Goal: Navigation & Orientation: Find specific page/section

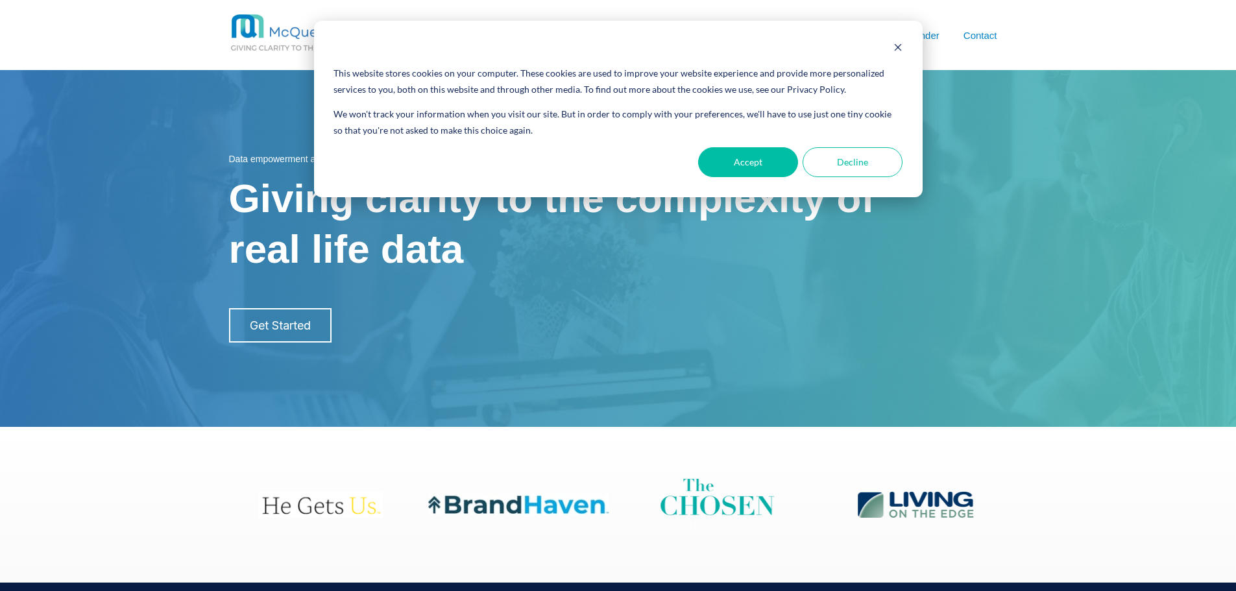
click at [629, 96] on link "Data Science" at bounding box center [683, 94] width 188 height 34
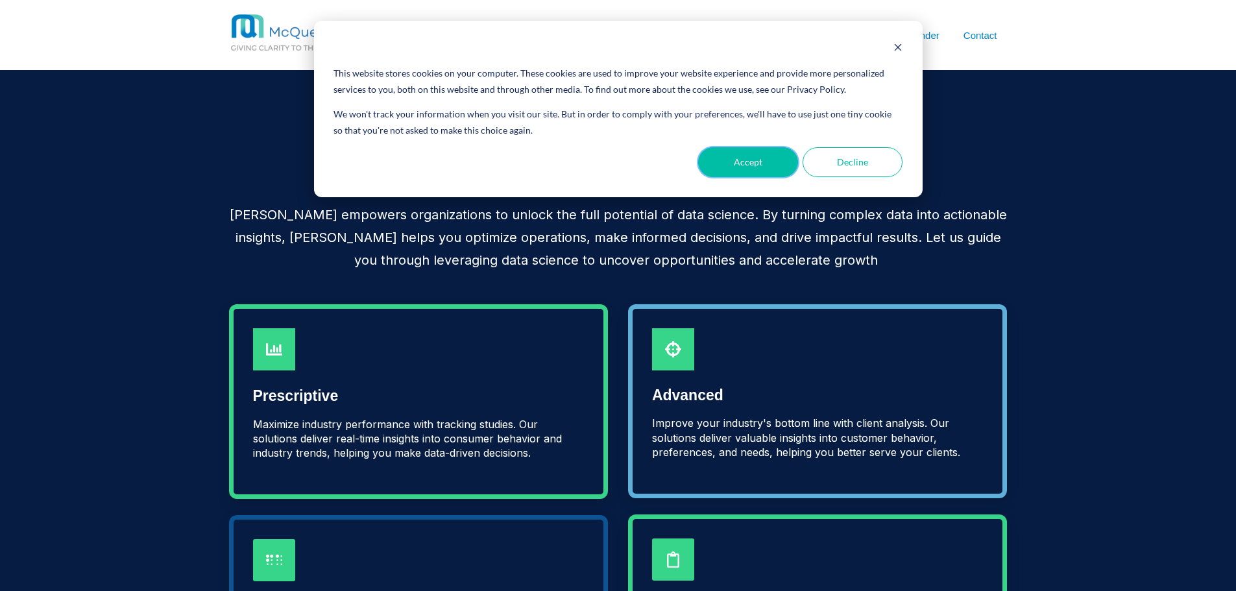
click at [770, 171] on button "Accept" at bounding box center [748, 162] width 100 height 30
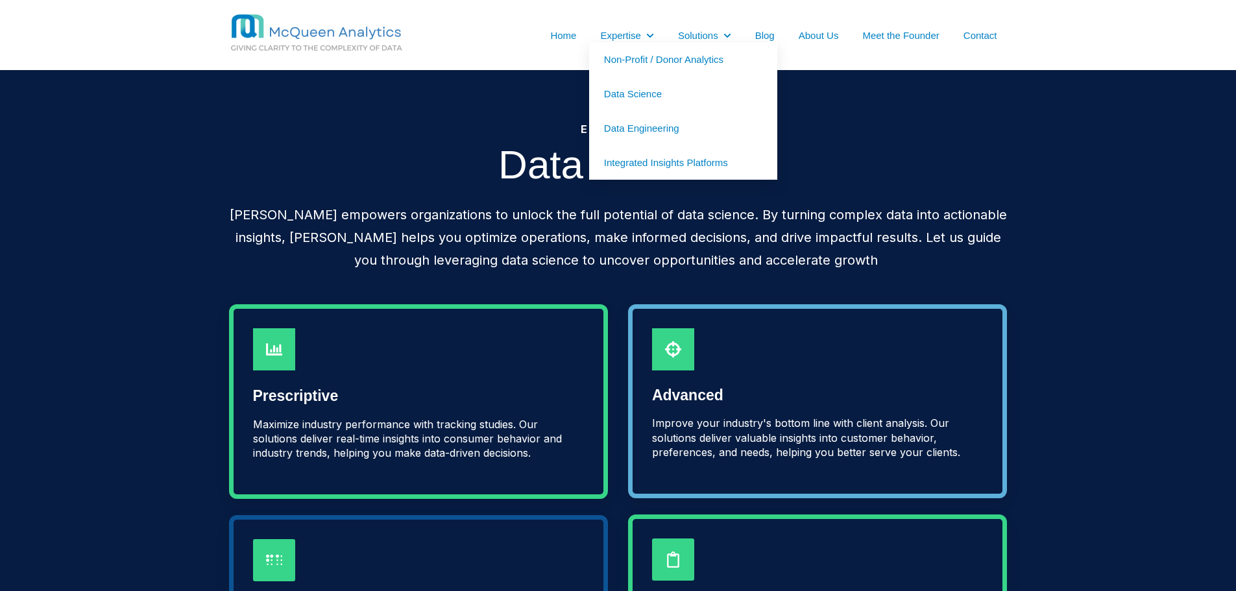
click at [652, 166] on link "Integrated Insights Platforms" at bounding box center [683, 162] width 188 height 34
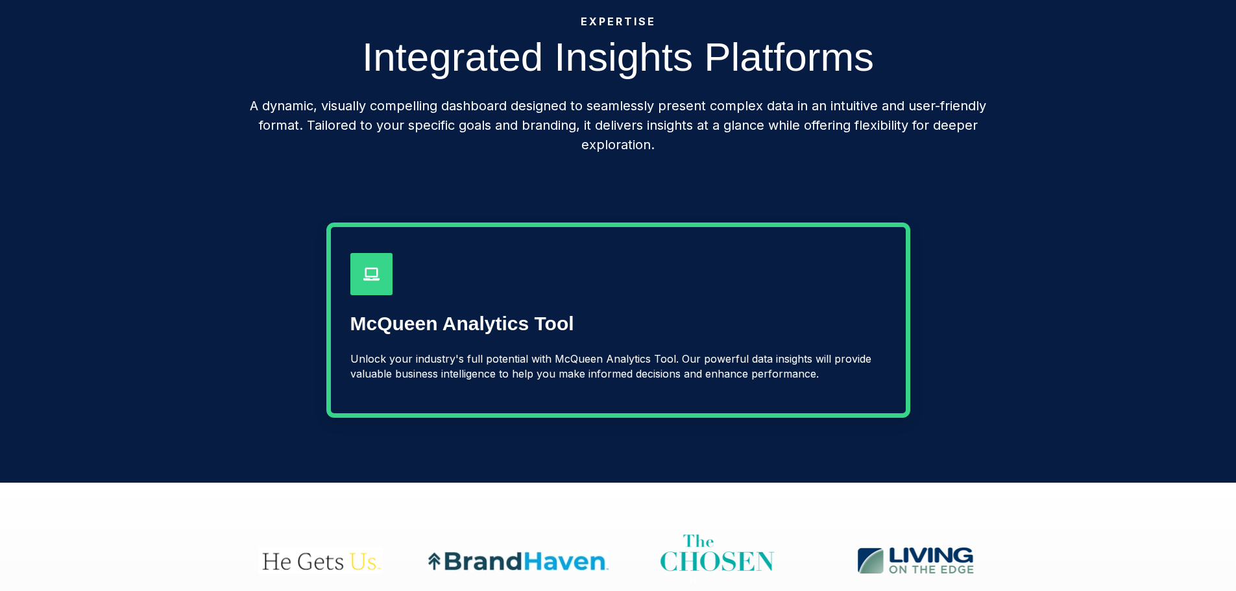
scroll to position [130, 0]
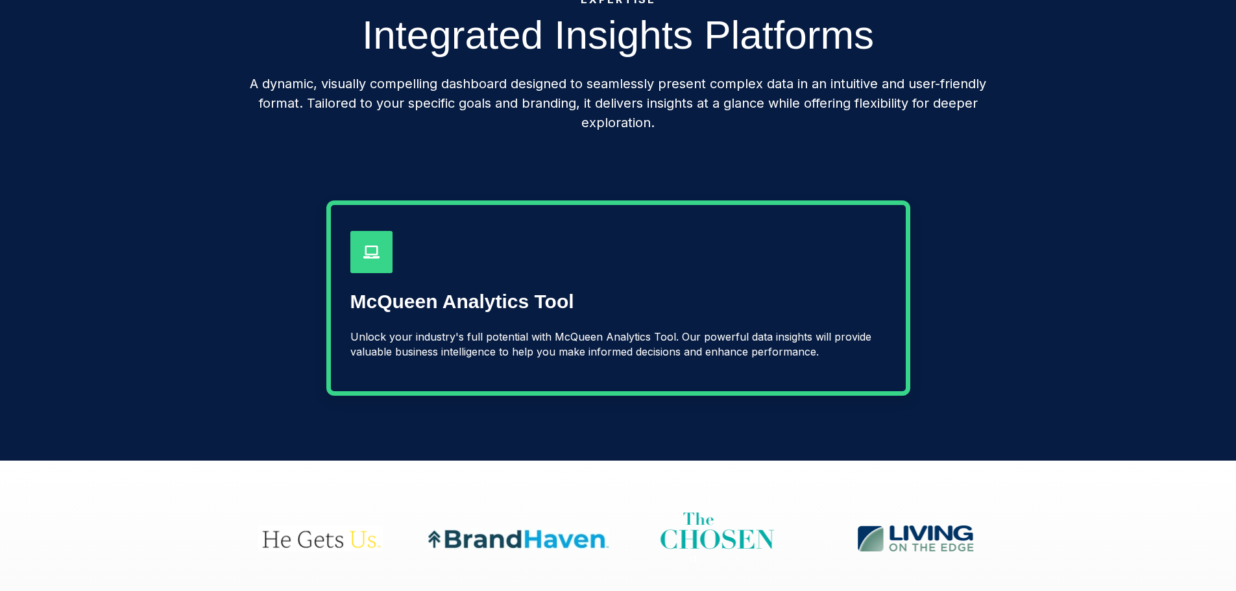
click at [526, 331] on span "Unlock your industry's full potential with McQueen Analytics Tool. Our powerful…" at bounding box center [610, 343] width 521 height 27
click at [506, 309] on span "McQueen Analytics Tool" at bounding box center [462, 301] width 224 height 21
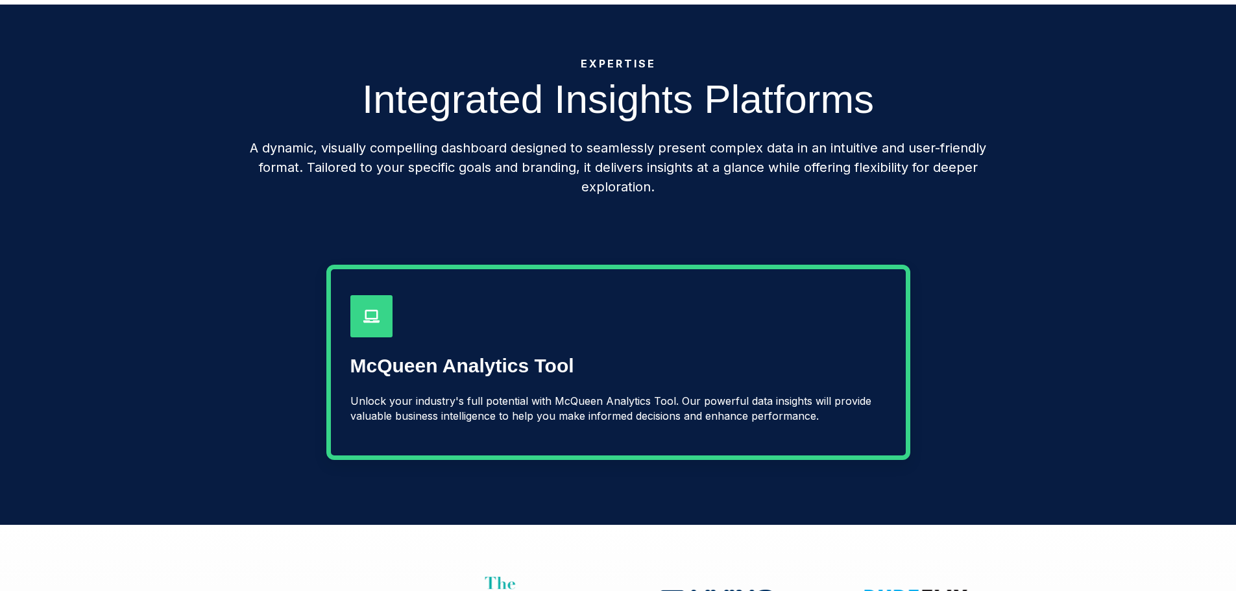
scroll to position [65, 0]
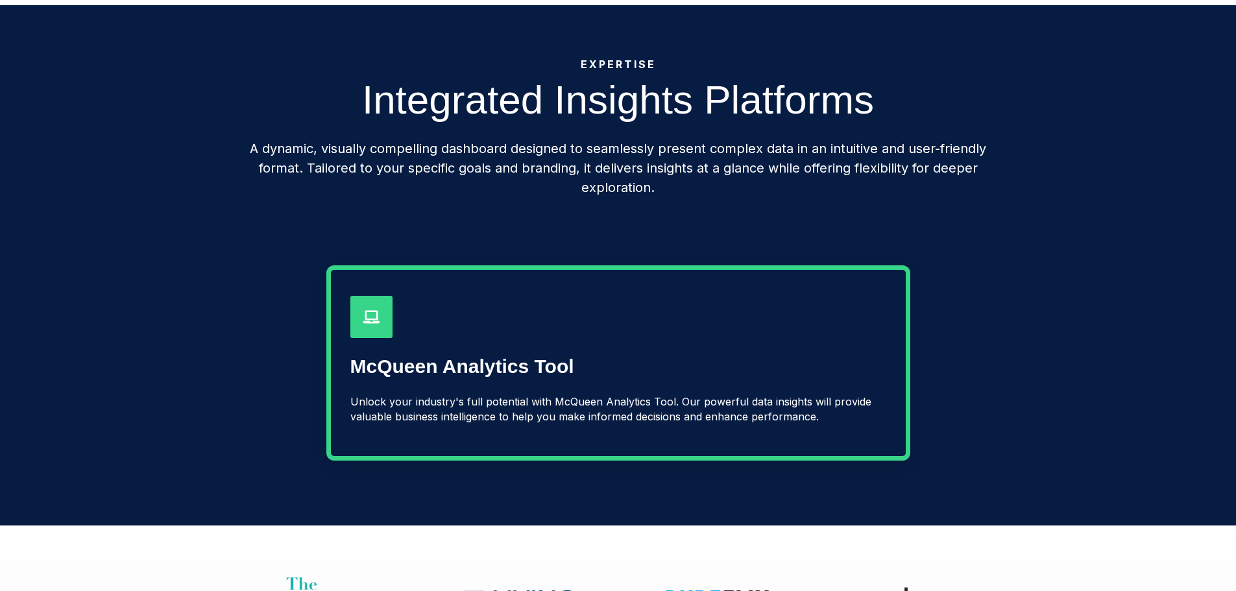
click at [479, 374] on span "McQueen Analytics Tool" at bounding box center [462, 366] width 224 height 21
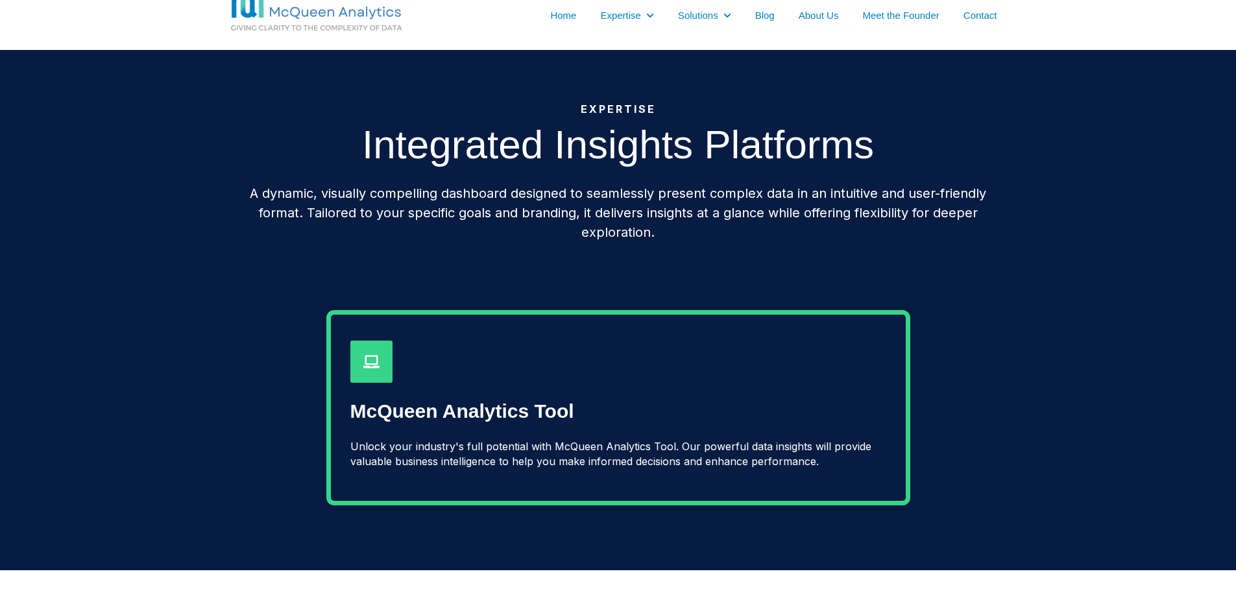
scroll to position [0, 0]
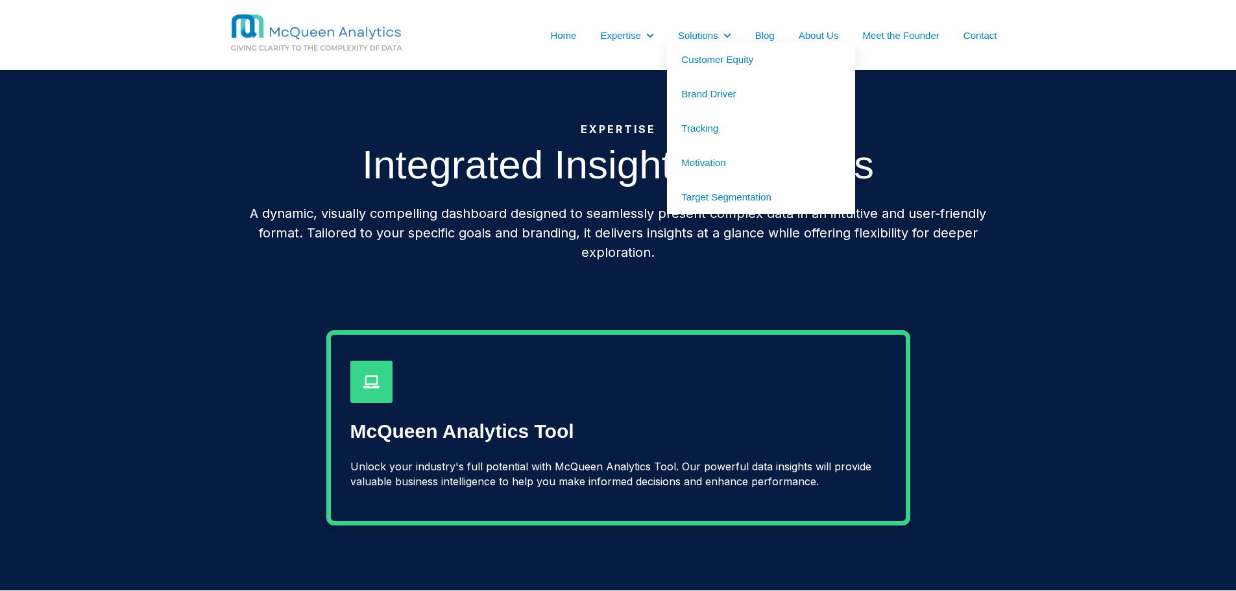
click at [708, 60] on link "Customer Equity" at bounding box center [761, 59] width 188 height 34
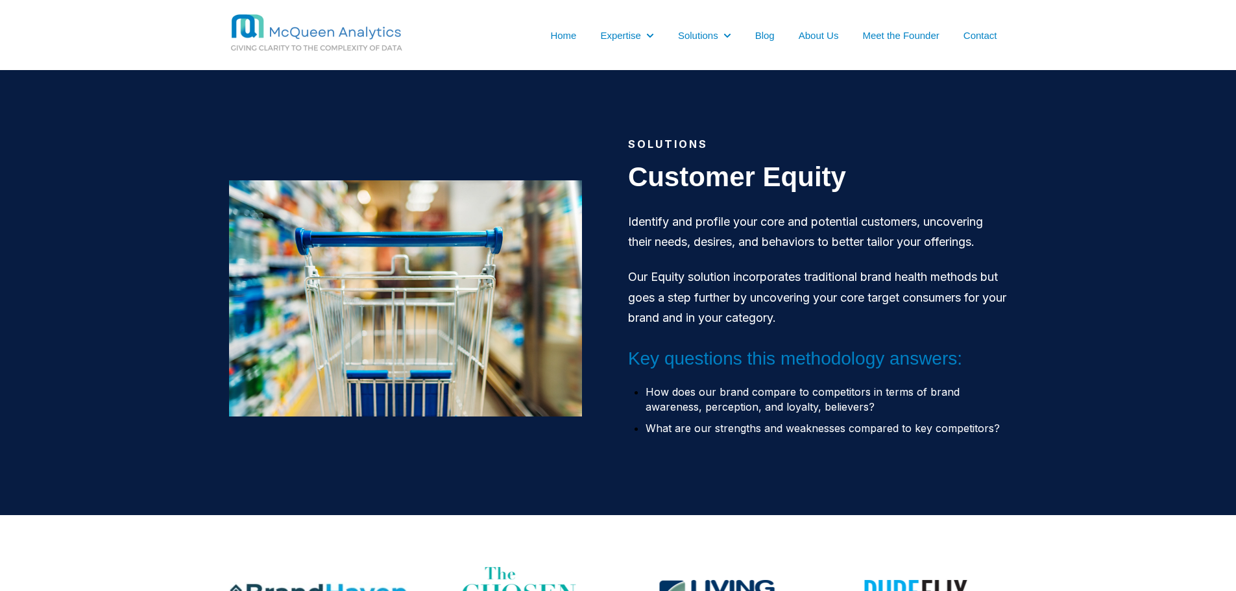
click at [559, 36] on link "Home" at bounding box center [563, 36] width 26 height 14
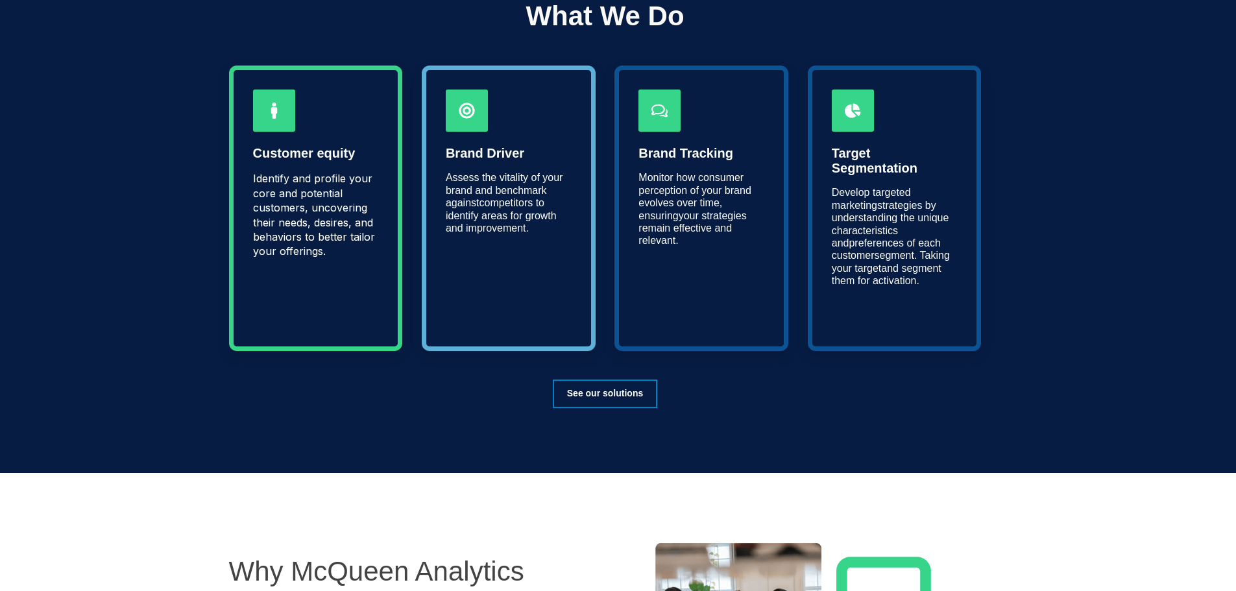
scroll to position [649, 0]
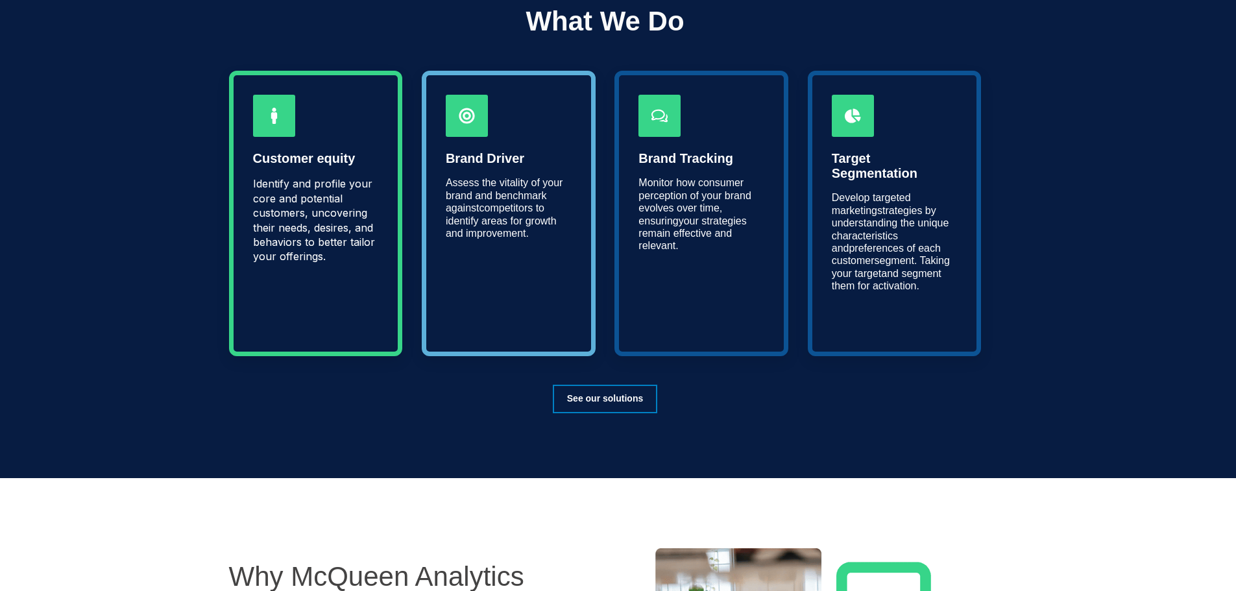
click at [511, 185] on span "Assess the vitality of your brand and benchmark against" at bounding box center [504, 195] width 117 height 36
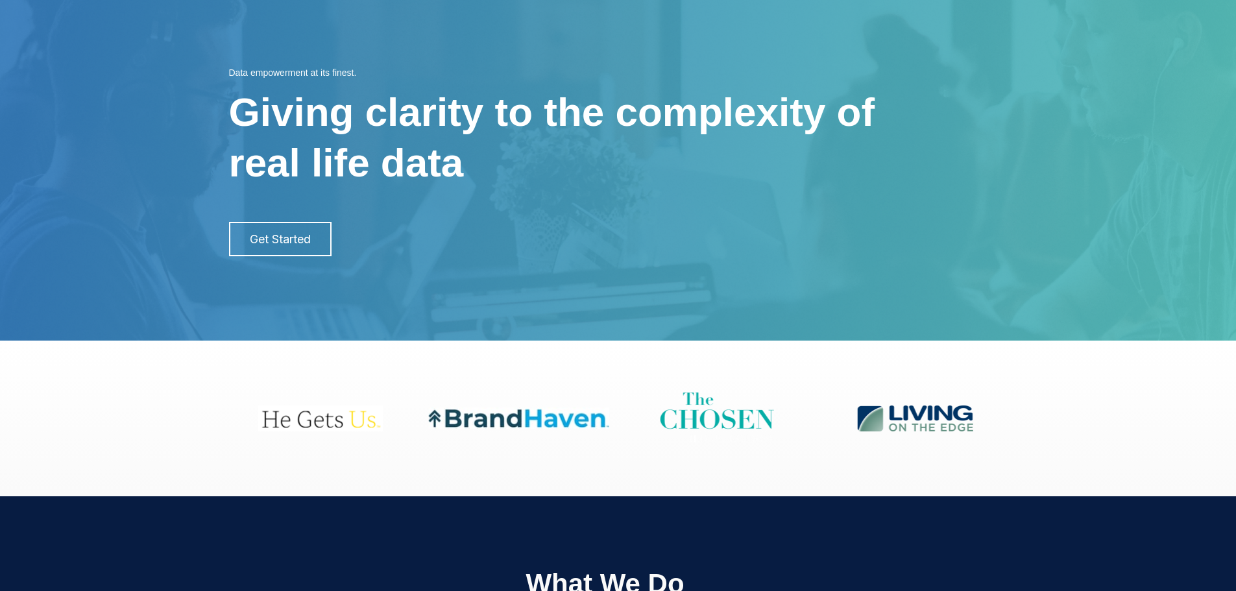
scroll to position [0, 0]
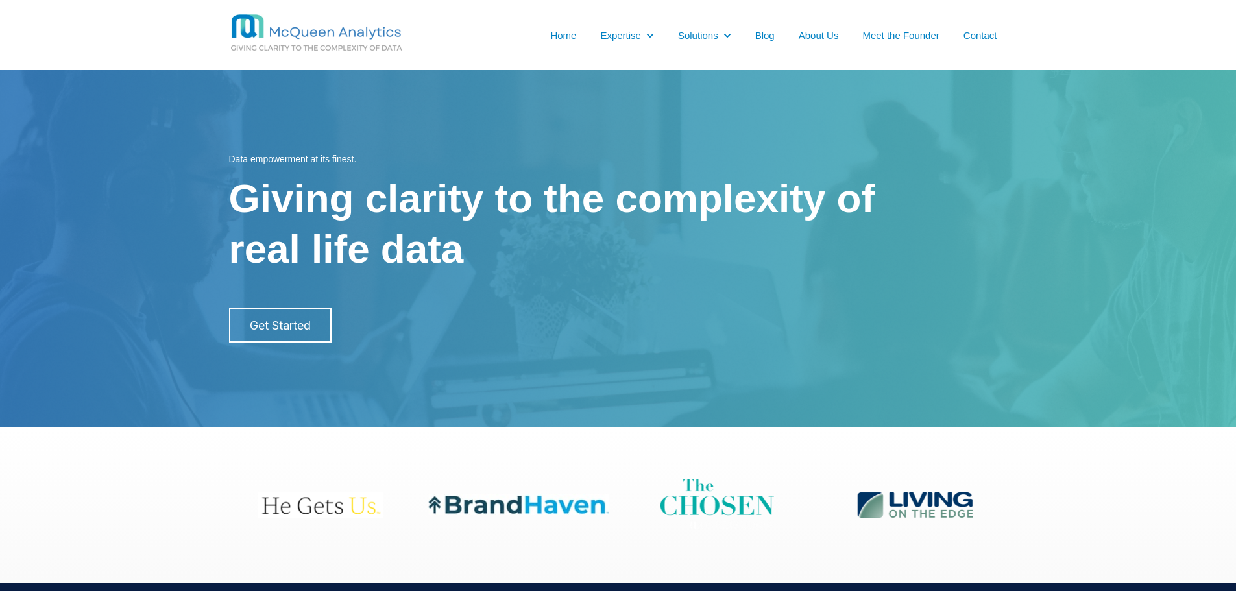
click at [992, 32] on link "Contact" at bounding box center [980, 36] width 34 height 14
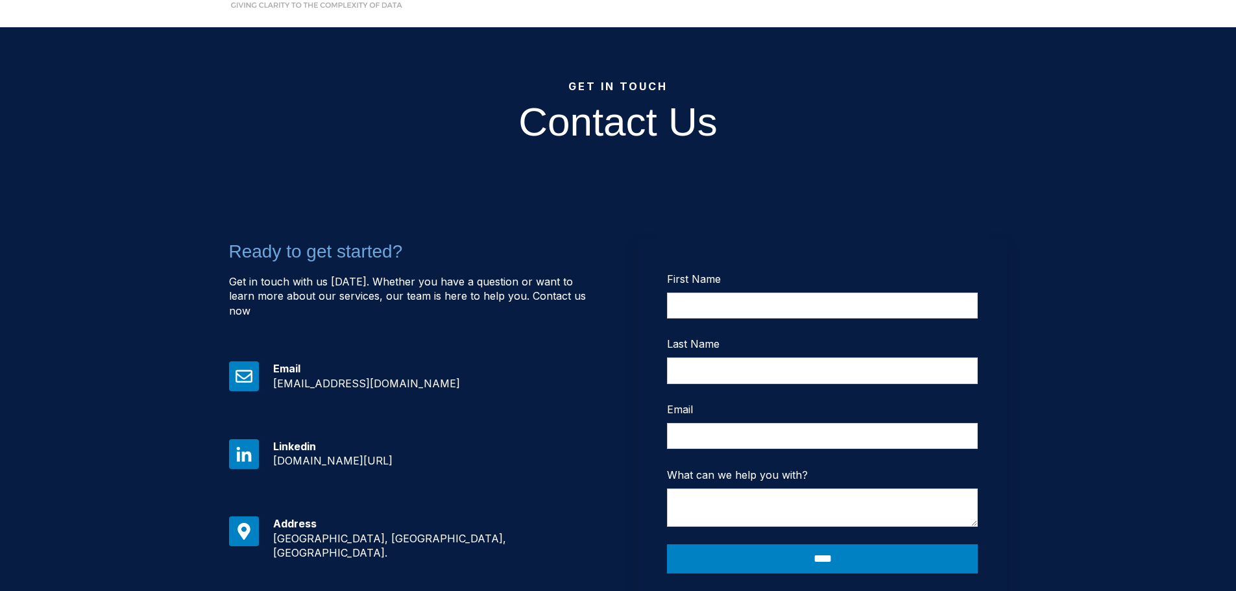
scroll to position [65, 0]
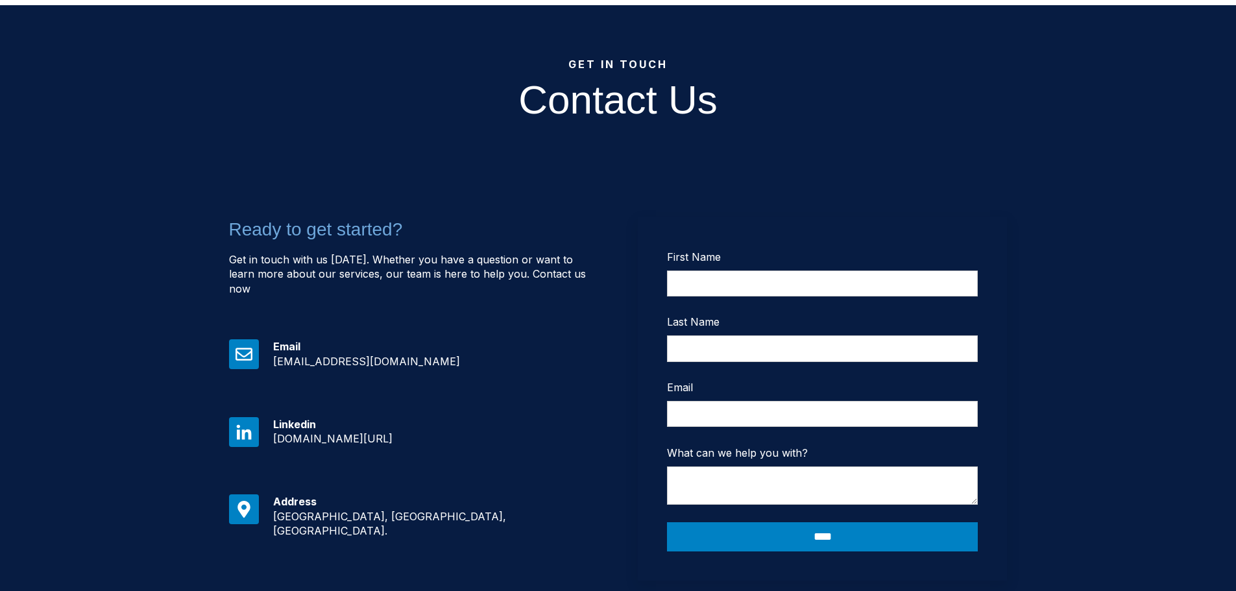
click at [250, 424] on icon at bounding box center [243, 431] width 15 height 15
click at [281, 418] on strong "Linkedin" at bounding box center [294, 424] width 43 height 13
drag, startPoint x: 250, startPoint y: 410, endPoint x: 440, endPoint y: 440, distance: 192.4
click at [259, 417] on div "Linkedin [DOMAIN_NAME][URL]" at bounding box center [414, 446] width 370 height 58
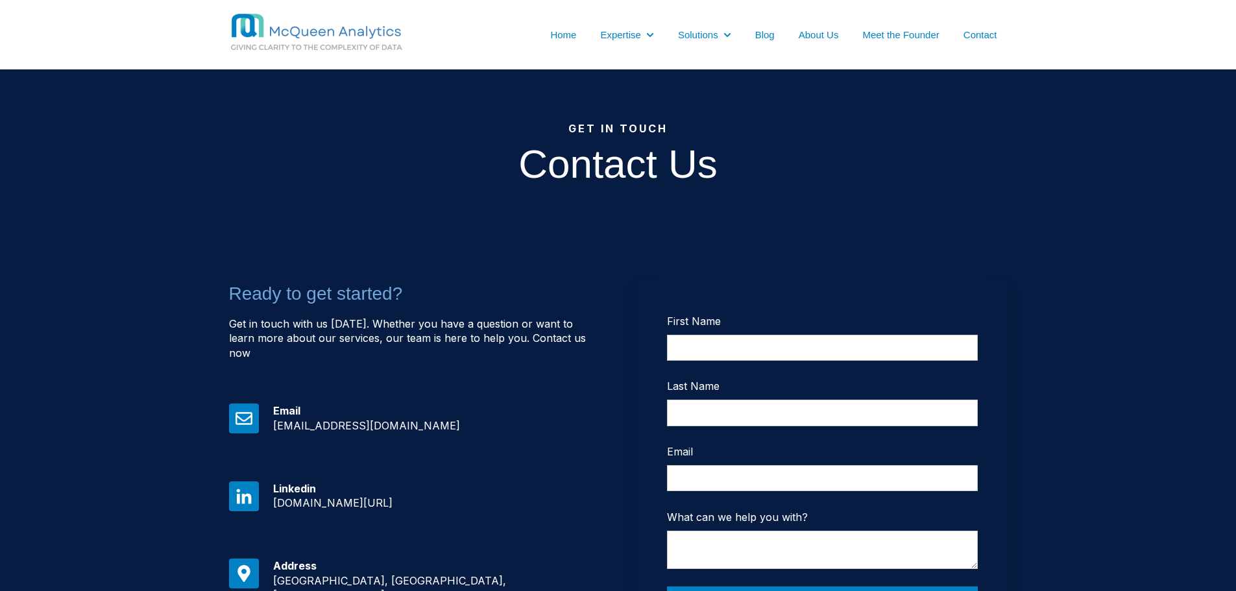
scroll to position [0, 0]
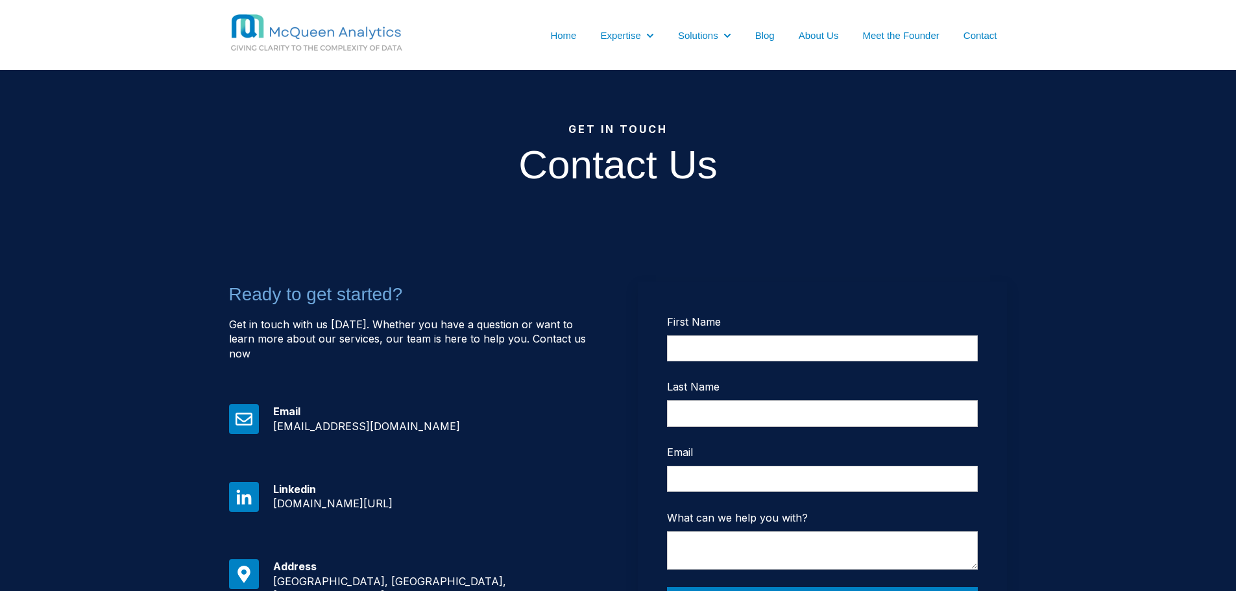
click at [569, 24] on div "Home Expertise Show submenu for Expertise Non-Profit / Donor Analytics Data Sci…" at bounding box center [618, 35] width 779 height 44
click at [570, 28] on ul "Home Expertise Show submenu for Expertise Non-Profit / Donor Analytics Data Sci…" at bounding box center [748, 35] width 519 height 14
click at [561, 34] on link "Home" at bounding box center [563, 36] width 26 height 14
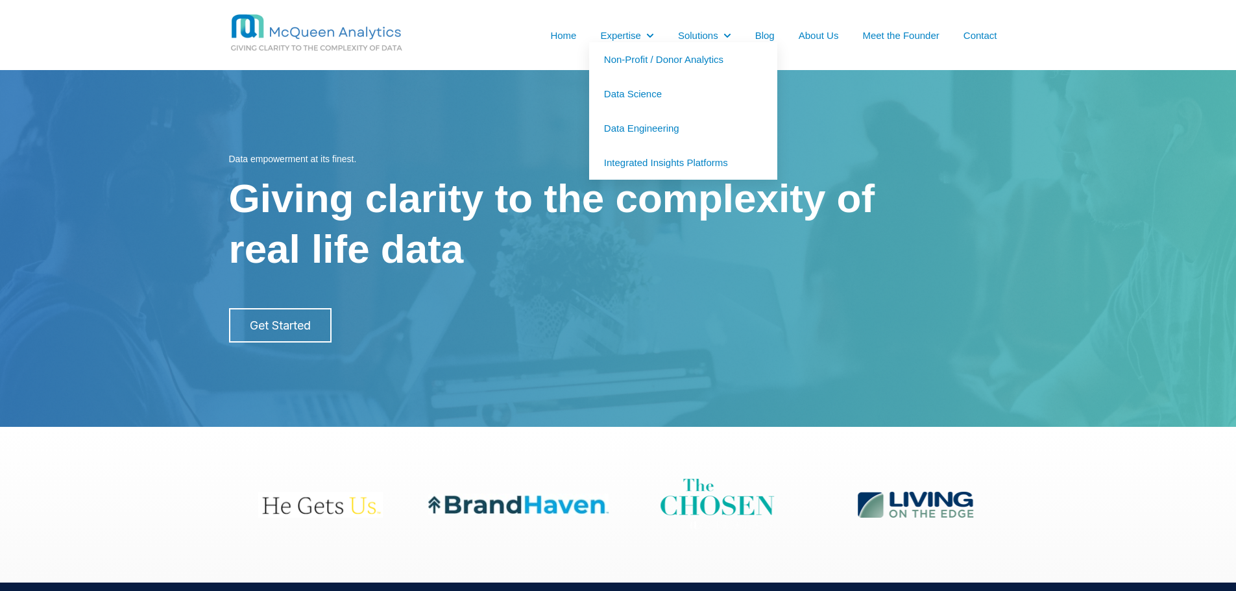
click at [637, 99] on link "Data Science" at bounding box center [683, 94] width 188 height 34
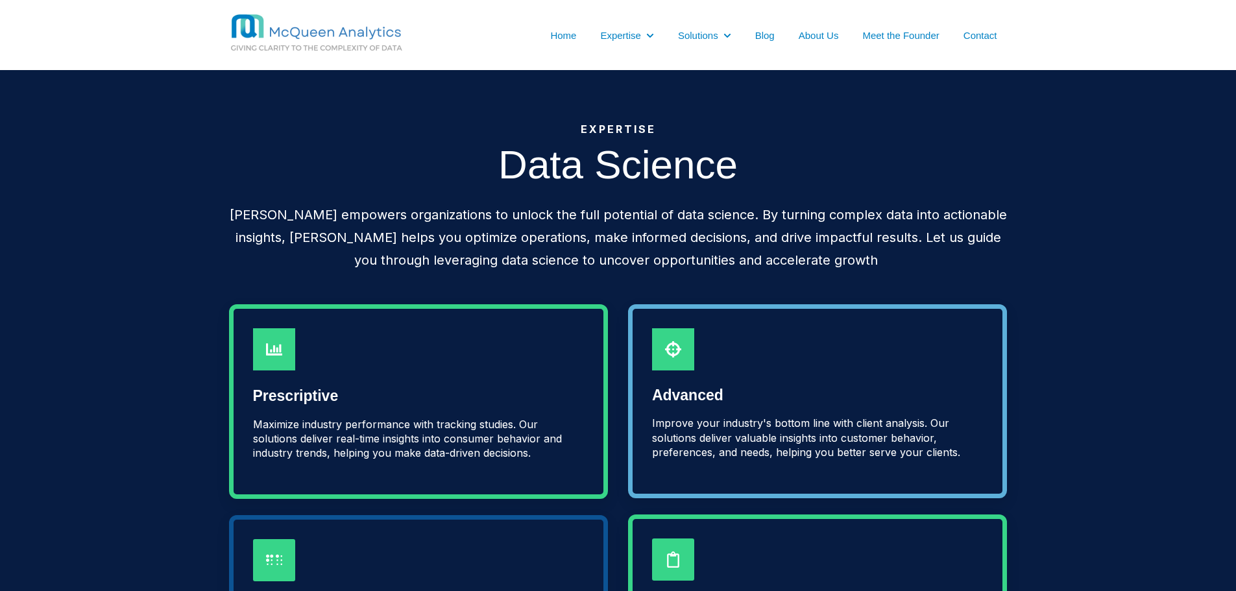
click at [457, 248] on div "[PERSON_NAME] empowers organizations to unlock the full potential of data scien…" at bounding box center [618, 238] width 779 height 68
